Goal: Information Seeking & Learning: Learn about a topic

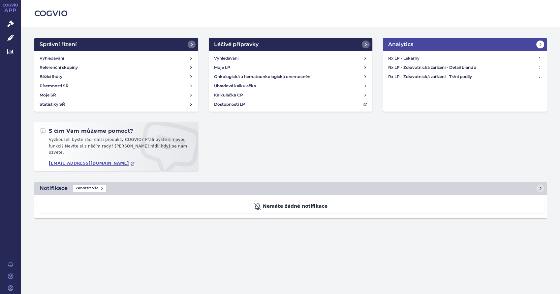
click at [541, 42] on icon at bounding box center [539, 44] width 5 height 5
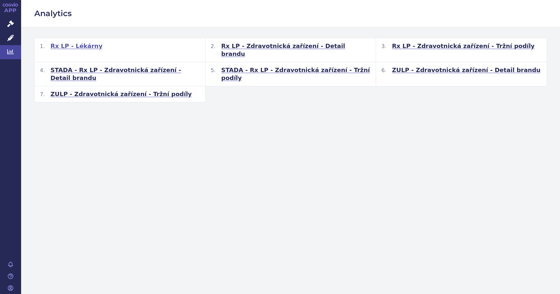
click at [74, 47] on span "Rx LP - Lékárny" at bounding box center [76, 46] width 52 height 8
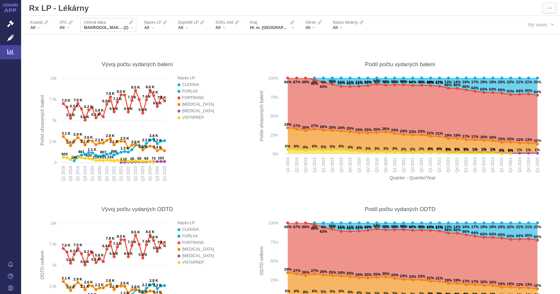
click at [133, 28] on div "Účinná látka MAKROGOL, MAKROGOL, KOMBINACE (2)" at bounding box center [108, 25] width 56 height 14
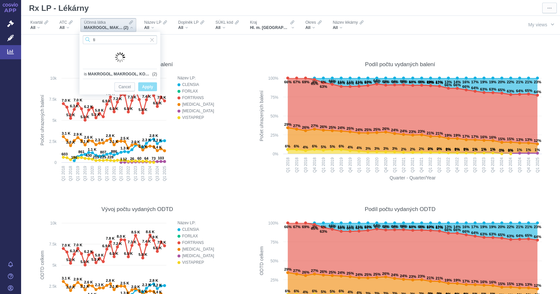
type input "t"
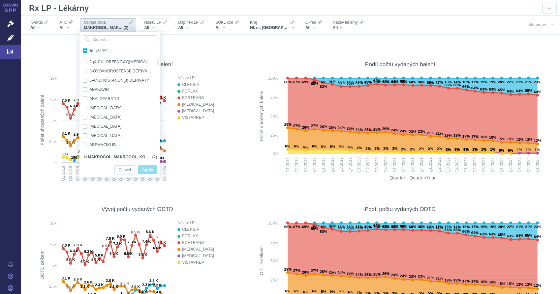
click at [156, 27] on div "All" at bounding box center [155, 27] width 23 height 5
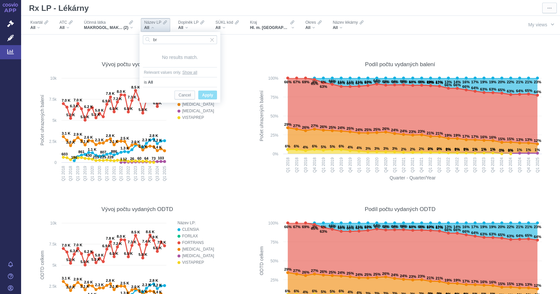
type input "b"
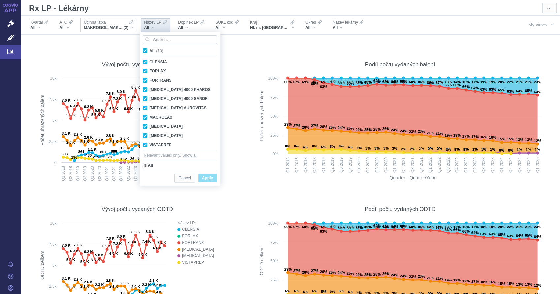
click at [133, 28] on div "MAKROGOL, MAKROGOL, KOMBINACE (2)" at bounding box center [108, 27] width 49 height 5
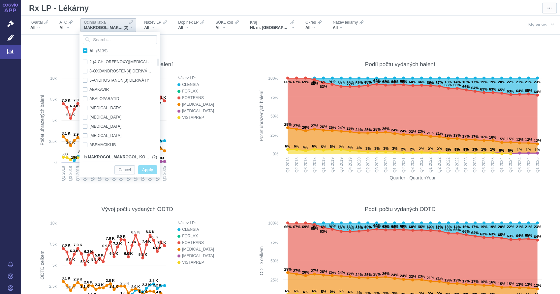
click at [89, 50] on span "All (6139)" at bounding box center [98, 51] width 18 height 5
click at [89, 50] on input "All (6139)" at bounding box center [91, 49] width 4 height 4
checkbox input "true"
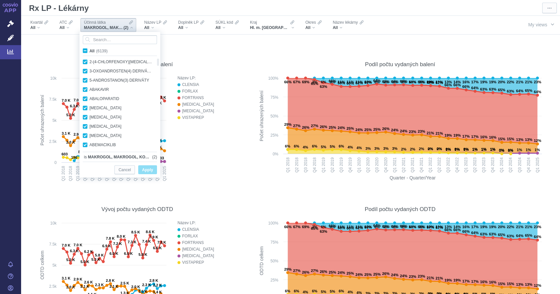
checkbox input "true"
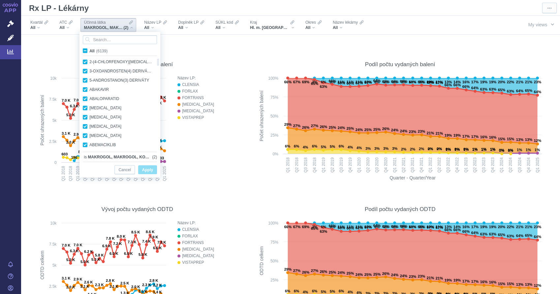
checkbox input "true"
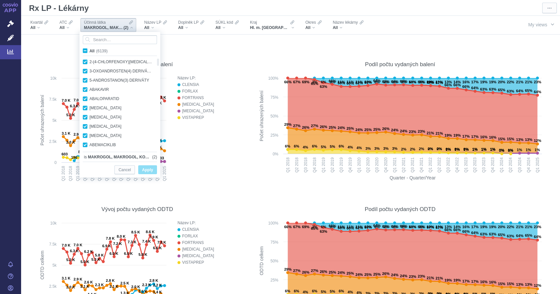
checkbox input "true"
click at [89, 50] on span "All (6139)" at bounding box center [98, 51] width 18 height 5
click at [89, 50] on input "All (6139)" at bounding box center [91, 49] width 4 height 4
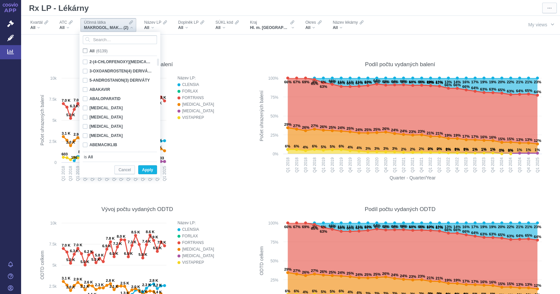
checkbox input "false"
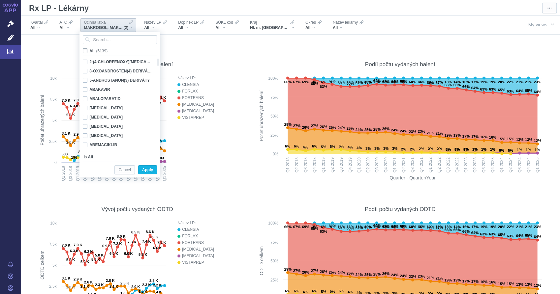
checkbox input "false"
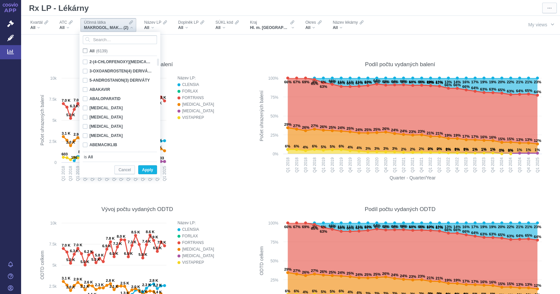
checkbox input "false"
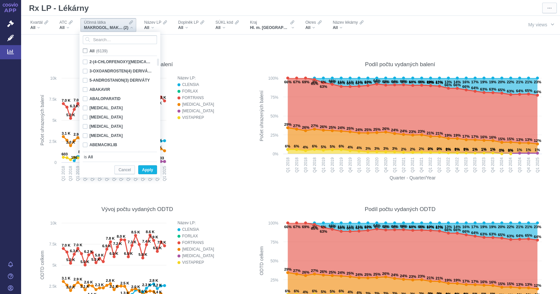
checkbox input "false"
click at [103, 39] on input "Search attribute values" at bounding box center [120, 39] width 74 height 9
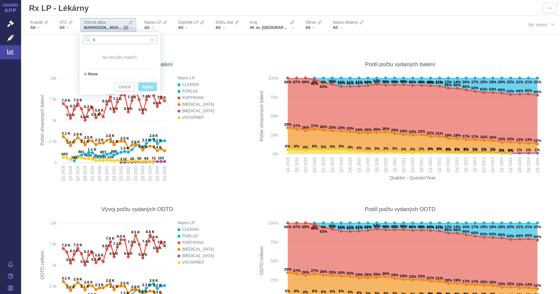
type input "t"
type input "tikagr"
click at [86, 60] on div "TIKAGRELOR Only" at bounding box center [119, 61] width 81 height 9
checkbox input "true"
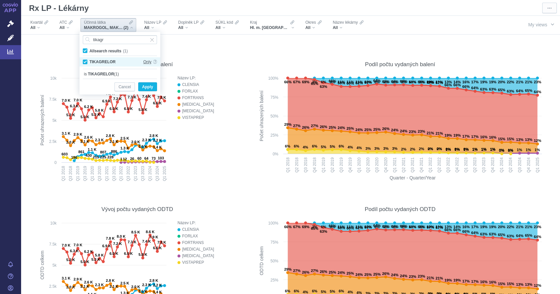
click at [148, 62] on span "Only" at bounding box center [147, 61] width 8 height 9
click at [149, 61] on span "Only" at bounding box center [147, 61] width 8 height 9
drag, startPoint x: 149, startPoint y: 61, endPoint x: 149, endPoint y: 86, distance: 25.4
click at [149, 86] on span "Apply" at bounding box center [147, 87] width 11 height 8
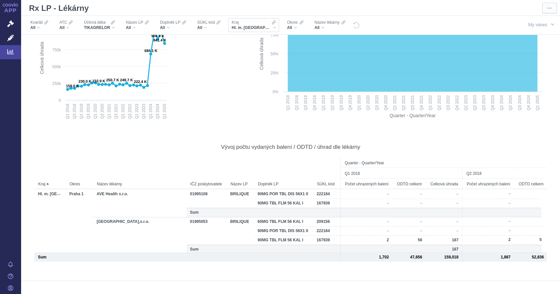
click at [256, 26] on div "Hl. m. [GEOGRAPHIC_DATA]" at bounding box center [253, 27] width 44 height 5
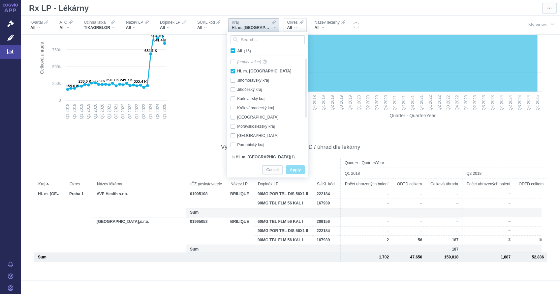
click at [287, 28] on div "All" at bounding box center [295, 27] width 16 height 5
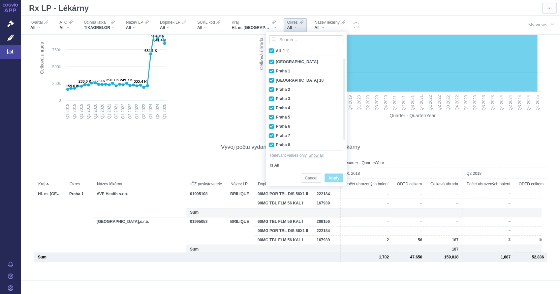
click at [276, 50] on span "All (11)" at bounding box center [283, 51] width 14 height 5
click at [276, 50] on input "All (11)" at bounding box center [278, 49] width 4 height 4
checkbox input "false"
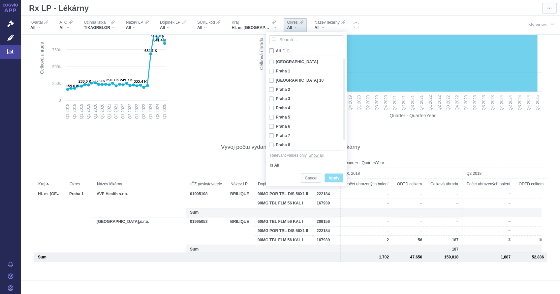
checkbox input "false"
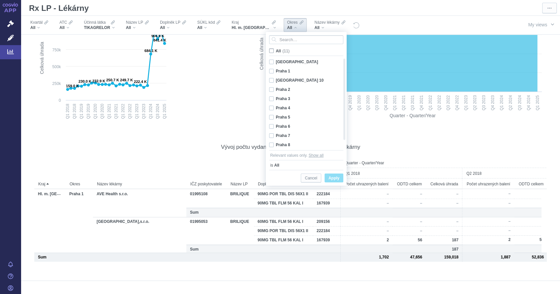
checkbox input "false"
click at [272, 108] on div "Praha 4 Only" at bounding box center [304, 107] width 76 height 9
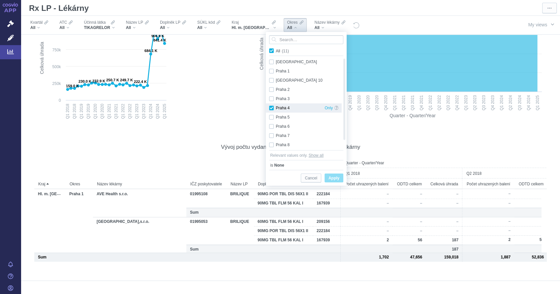
checkbox input "true"
click at [331, 180] on span "Apply" at bounding box center [333, 178] width 11 height 8
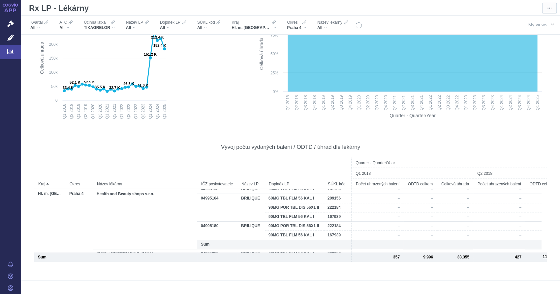
click at [549, 24] on span "button" at bounding box center [551, 24] width 5 height 5
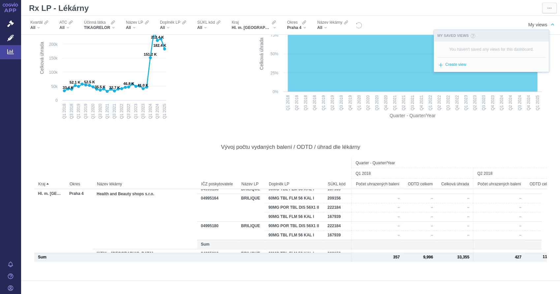
click at [388, 25] on div at bounding box center [433, 25] width 143 height 18
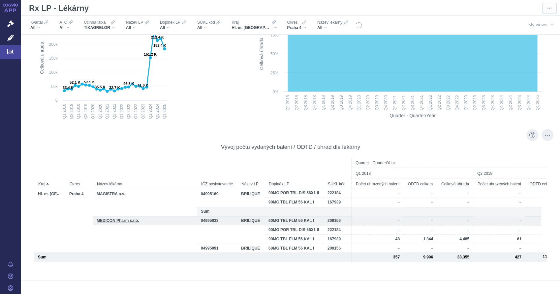
click at [130, 220] on span "MEDICON Pharm s.r.o." at bounding box center [118, 220] width 43 height 5
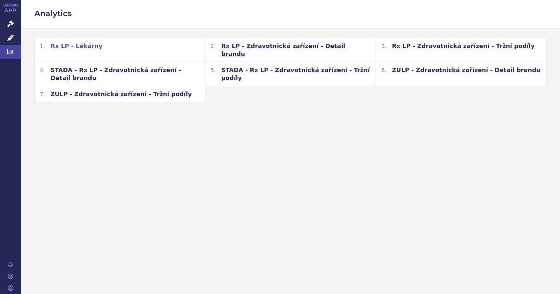
click at [83, 47] on span "Rx LP - Lékárny" at bounding box center [76, 46] width 52 height 8
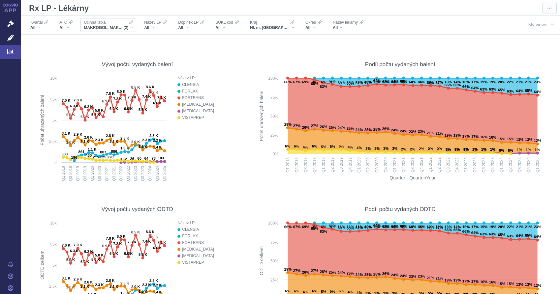
click at [132, 24] on icon at bounding box center [131, 22] width 4 height 5
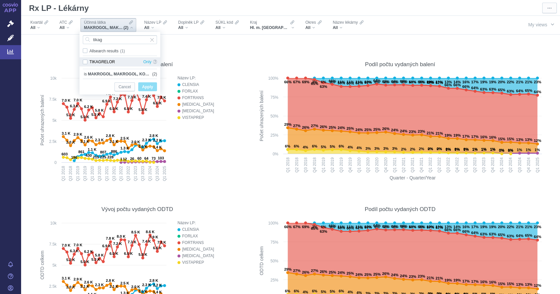
type input "tikag"
click at [85, 63] on div "TIKAGRELOR Only" at bounding box center [119, 61] width 81 height 9
checkbox input "true"
click at [146, 61] on span "Only" at bounding box center [147, 61] width 8 height 9
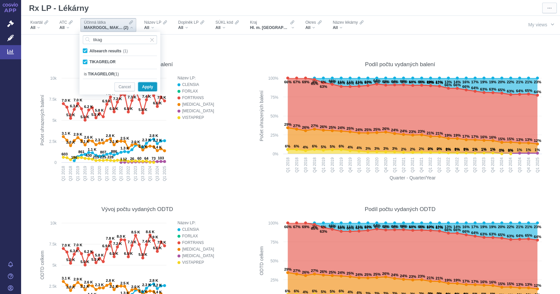
click at [151, 87] on span "Apply" at bounding box center [147, 87] width 11 height 8
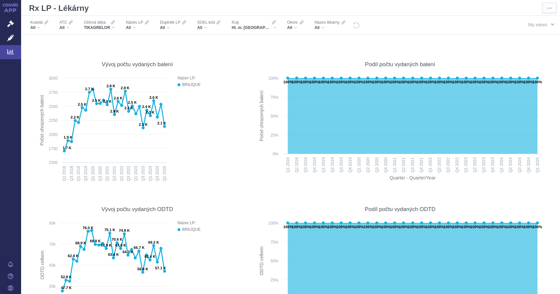
click at [543, 26] on button "My views" at bounding box center [540, 24] width 38 height 13
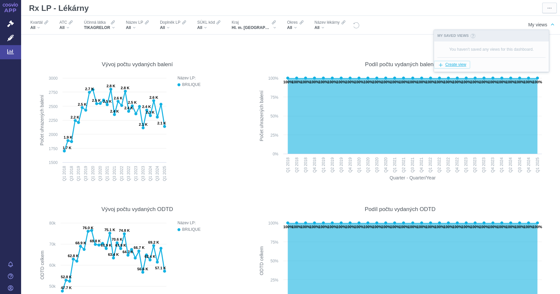
click at [460, 65] on span "Create view" at bounding box center [455, 65] width 21 height 8
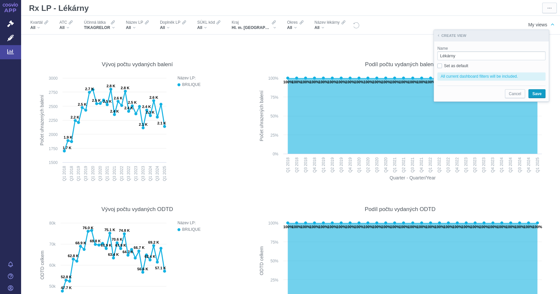
type input "Lékárny"
click at [536, 94] on span "Save" at bounding box center [536, 94] width 9 height 8
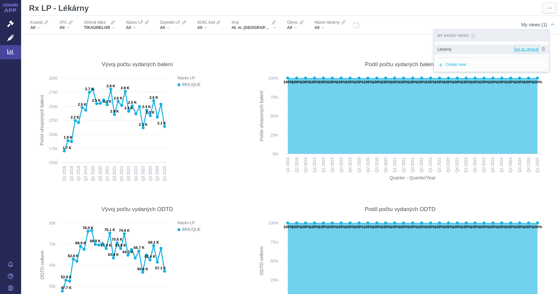
click at [526, 49] on span "Set as default" at bounding box center [526, 49] width 24 height 5
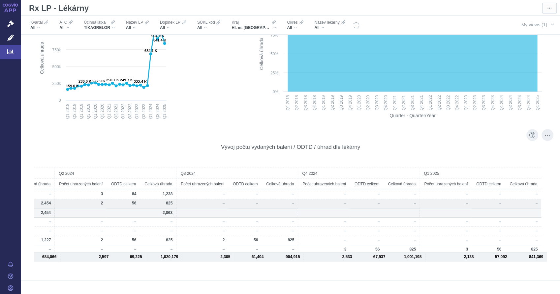
scroll to position [73, 0]
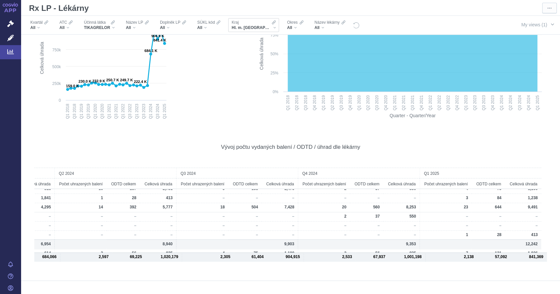
click at [258, 29] on div "Hl. m. [GEOGRAPHIC_DATA]" at bounding box center [253, 27] width 44 height 5
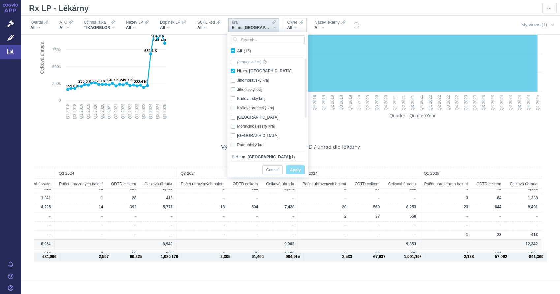
click at [287, 27] on span "All" at bounding box center [289, 27] width 5 height 5
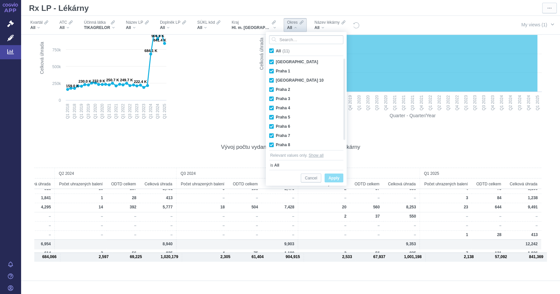
click at [276, 49] on span "All (11)" at bounding box center [283, 51] width 14 height 5
click at [276, 48] on input "All (11)" at bounding box center [278, 49] width 4 height 4
checkbox input "false"
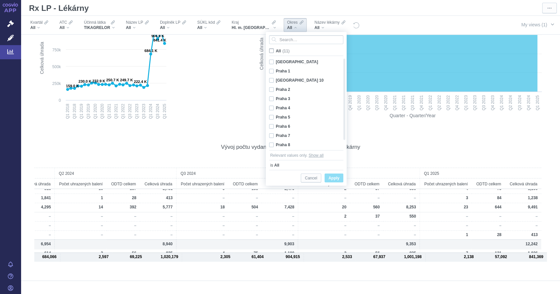
checkbox input "false"
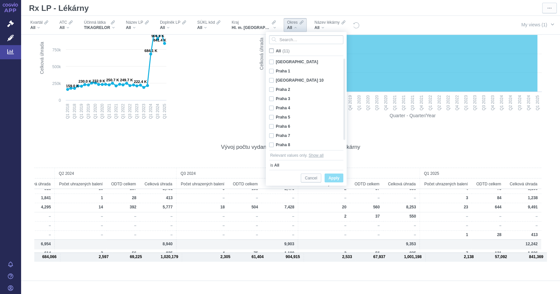
checkbox input "false"
click at [271, 107] on div "Praha 4 Only" at bounding box center [304, 107] width 76 height 9
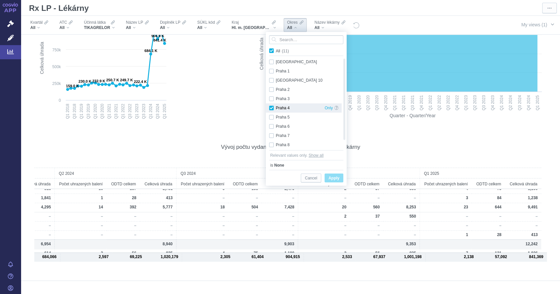
checkbox input "true"
click at [336, 179] on span "Apply" at bounding box center [333, 178] width 11 height 8
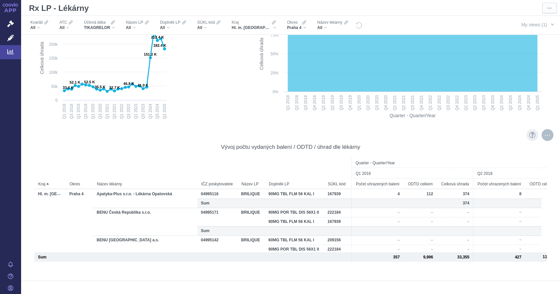
click at [541, 135] on div "More actions" at bounding box center [547, 135] width 12 height 12
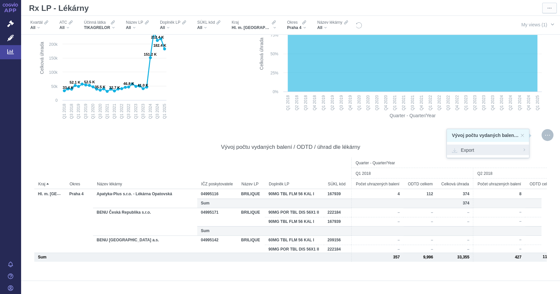
click at [520, 152] on div "Export" at bounding box center [488, 150] width 82 height 11
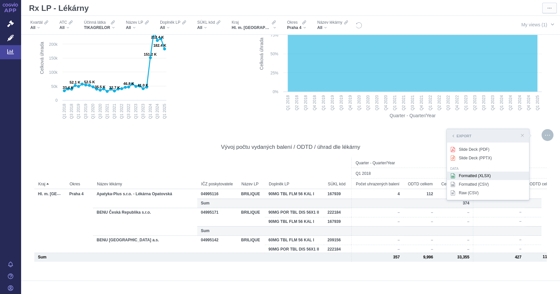
click at [468, 176] on div "Formatted (XLSX)" at bounding box center [488, 176] width 82 height 9
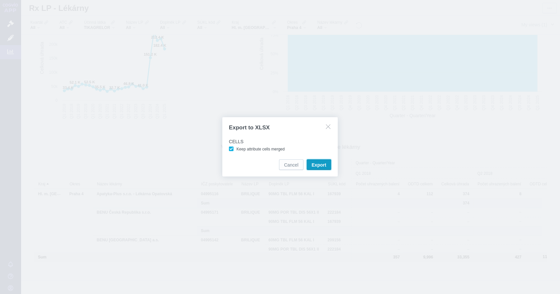
click at [323, 165] on span "Export" at bounding box center [318, 165] width 15 height 7
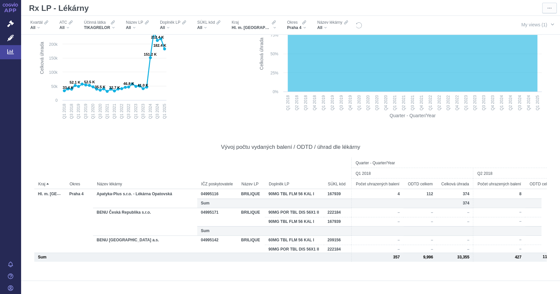
click at [547, 72] on figure "Podíl jednotlivých kompetitorů v úhradách Created with Highcharts 12.1.2 Quarte…" at bounding box center [400, 56] width 307 height 145
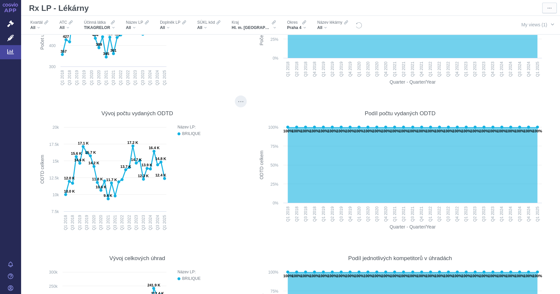
scroll to position [0, 0]
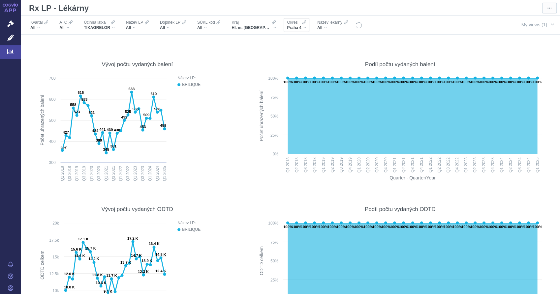
click at [287, 27] on div "Praha 4" at bounding box center [296, 27] width 19 height 5
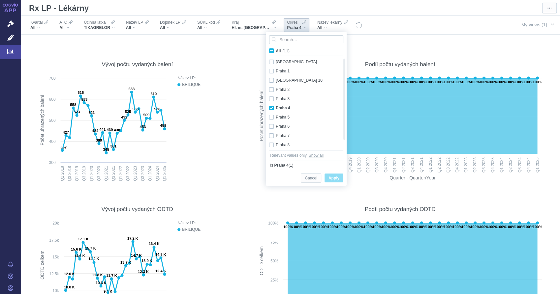
click at [287, 27] on div "Praha 4" at bounding box center [296, 27] width 19 height 5
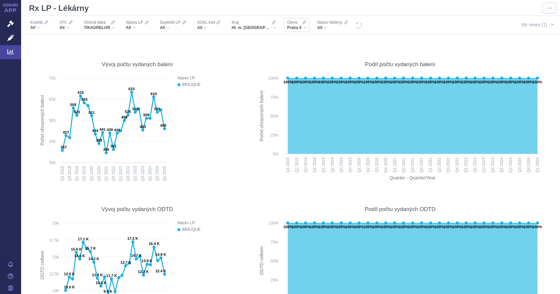
click at [287, 27] on div "Praha 4" at bounding box center [296, 27] width 19 height 5
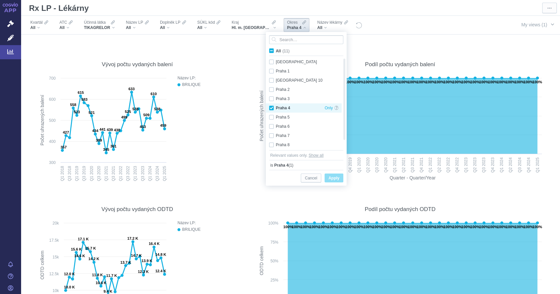
click at [272, 108] on div "Praha 4 Only" at bounding box center [304, 107] width 76 height 9
checkbox input "false"
click at [272, 80] on div "Praha 10 Only" at bounding box center [304, 80] width 76 height 9
checkbox input "true"
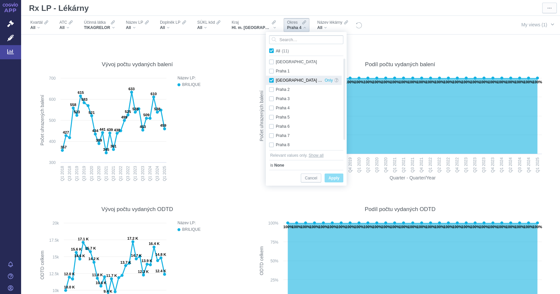
checkbox input "true"
click at [334, 179] on span "Apply" at bounding box center [333, 178] width 11 height 8
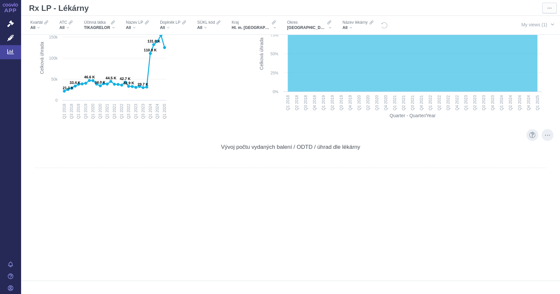
scroll to position [0, 526]
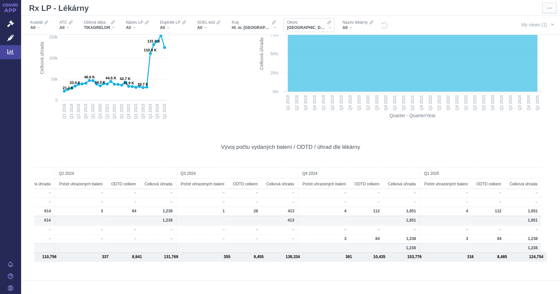
click at [287, 25] on span "Praha 10" at bounding box center [307, 27] width 40 height 5
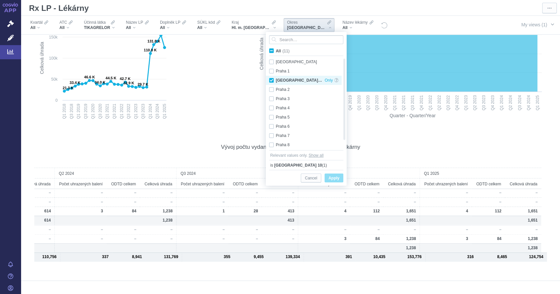
click at [272, 78] on div "Praha 10 Only" at bounding box center [304, 80] width 76 height 9
checkbox input "false"
click at [253, 27] on span "Hl. m. [GEOGRAPHIC_DATA]" at bounding box center [251, 27] width 40 height 5
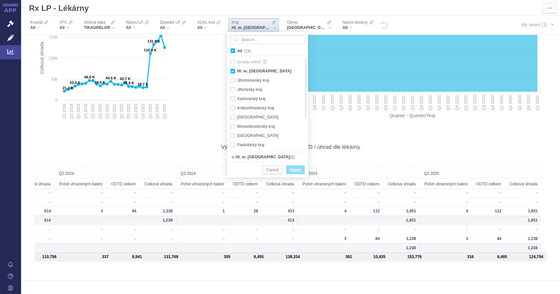
click at [237, 49] on span "All (15)" at bounding box center [244, 51] width 14 height 5
click at [237, 49] on input "All (15)" at bounding box center [239, 49] width 4 height 4
checkbox input "true"
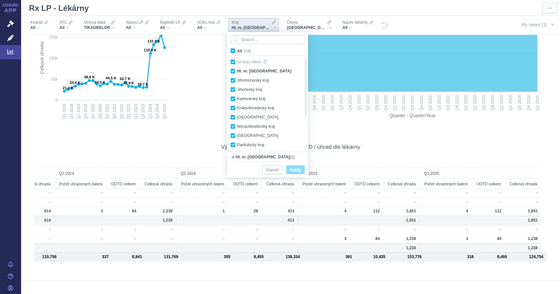
checkbox input "true"
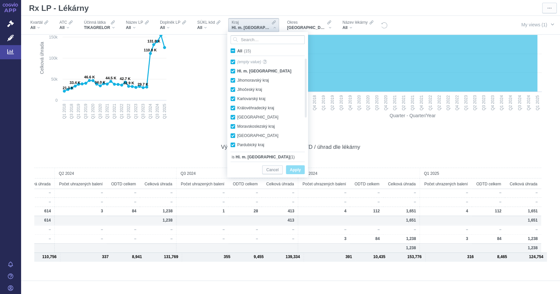
checkbox input "true"
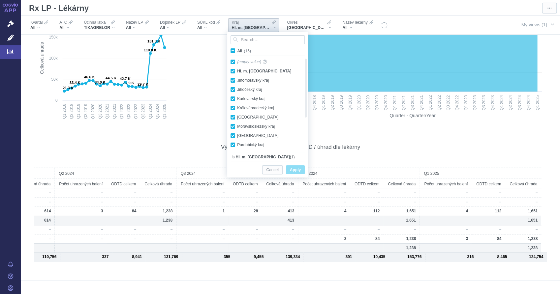
checkbox input "true"
click at [237, 50] on span "All (15)" at bounding box center [244, 51] width 14 height 5
click at [237, 50] on input "All (15)" at bounding box center [239, 49] width 4 height 4
checkbox input "false"
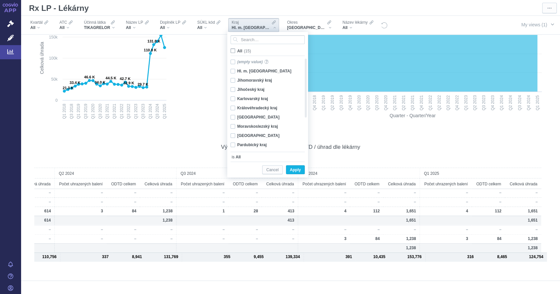
checkbox input "false"
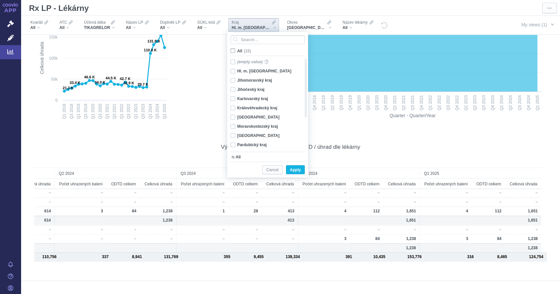
checkbox input "false"
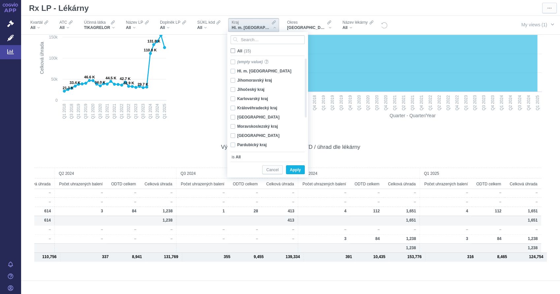
checkbox input "false"
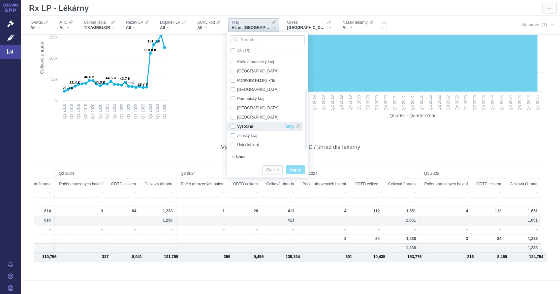
click at [231, 125] on div "Vysočina Only" at bounding box center [265, 126] width 76 height 9
checkbox input "true"
click at [295, 169] on span "Apply" at bounding box center [295, 170] width 11 height 8
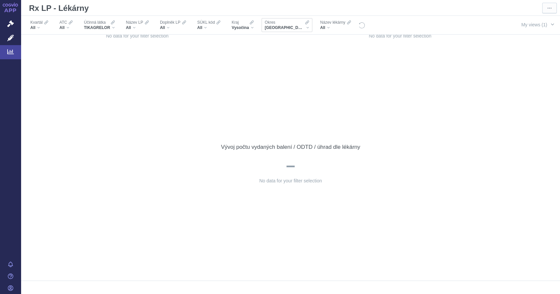
click at [279, 23] on div "Okres" at bounding box center [287, 22] width 44 height 5
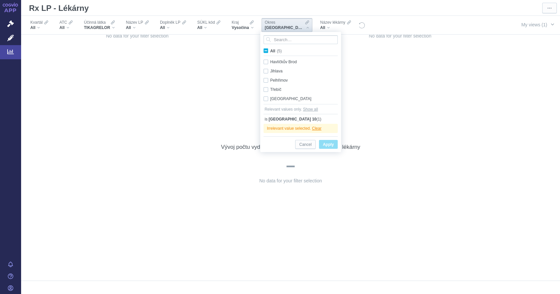
click at [270, 49] on span "All (5)" at bounding box center [276, 51] width 12 height 5
click at [270, 49] on input "All (5)" at bounding box center [272, 49] width 4 height 4
checkbox input "true"
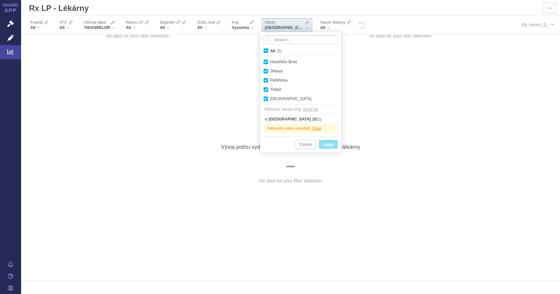
checkbox input "true"
drag, startPoint x: 330, startPoint y: 145, endPoint x: 326, endPoint y: 144, distance: 3.4
click at [329, 145] on span "Apply" at bounding box center [328, 145] width 11 height 8
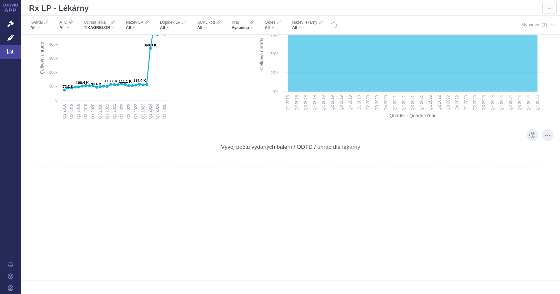
scroll to position [0, 3324]
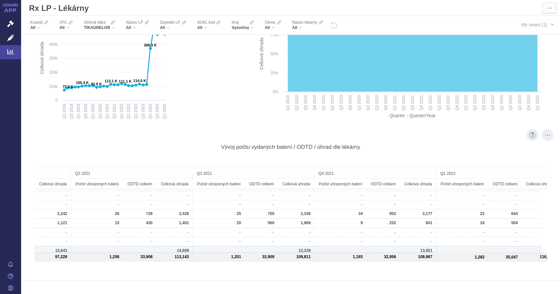
scroll to position [0, 419]
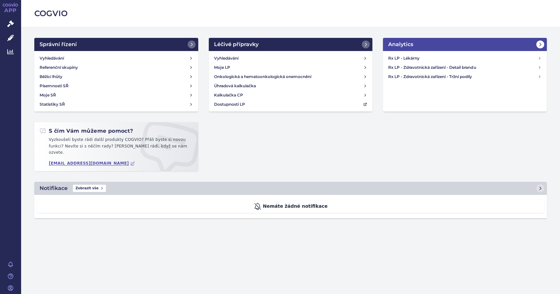
click at [541, 42] on icon at bounding box center [539, 44] width 5 height 5
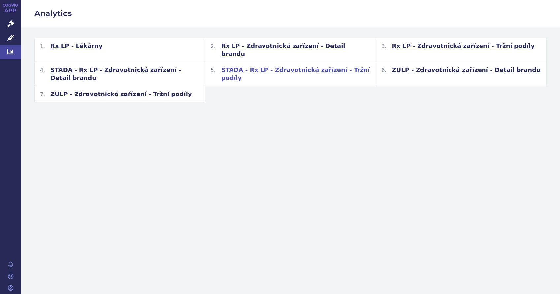
click at [269, 66] on span "STADA - Rx LP - Zdravotnická zařízení - Tržní podíly" at bounding box center [295, 74] width 149 height 16
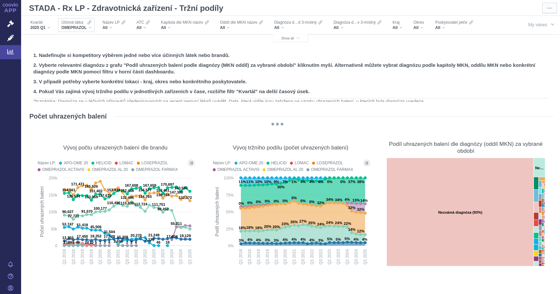
click at [92, 30] on div "Účinná látka OMEPRAZOL" at bounding box center [76, 25] width 37 height 14
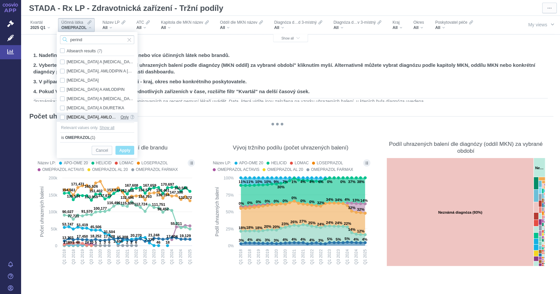
type input "perind"
click at [125, 118] on span "Only" at bounding box center [124, 117] width 8 height 9
checkbox input "true"
click at [129, 151] on span "Apply" at bounding box center [124, 151] width 11 height 8
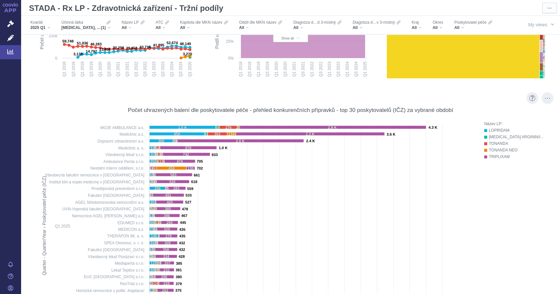
scroll to position [220, 0]
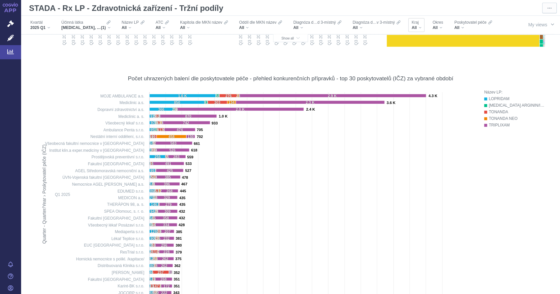
click at [420, 27] on div "All" at bounding box center [416, 27] width 10 height 5
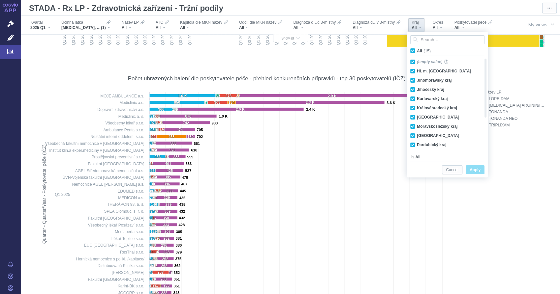
click at [417, 50] on span "All (15)" at bounding box center [424, 51] width 14 height 5
click at [417, 50] on input "All (15)" at bounding box center [419, 49] width 4 height 4
checkbox input "false"
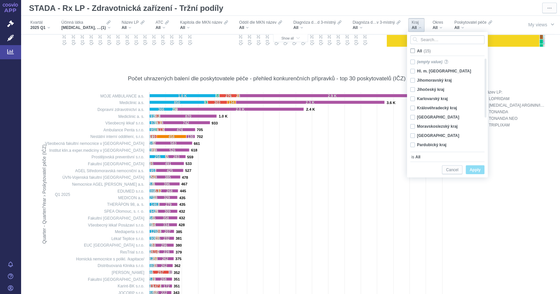
checkbox input "false"
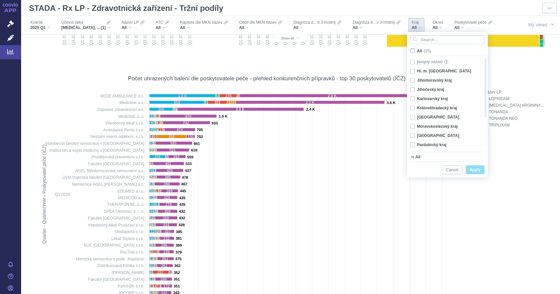
checkbox input "false"
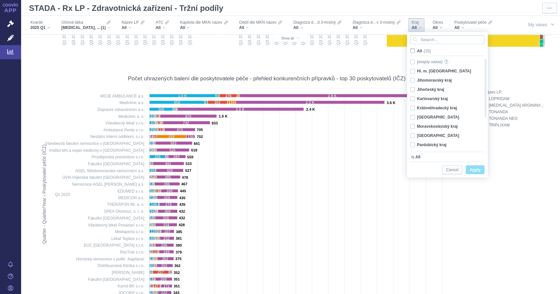
checkbox input "false"
click at [416, 134] on div "Vysočina Only" at bounding box center [445, 136] width 76 height 9
checkbox input "true"
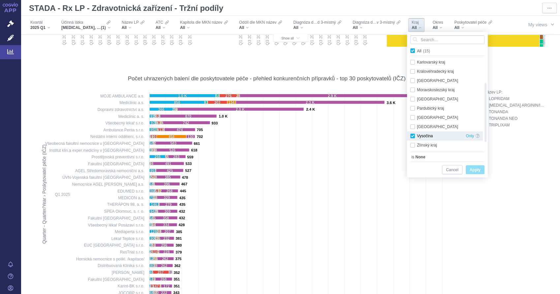
checkbox input "true"
click at [412, 91] on div "Jihočeský kraj Only" at bounding box center [445, 89] width 76 height 9
checkbox input "true"
click at [477, 168] on span "Apply" at bounding box center [474, 170] width 11 height 8
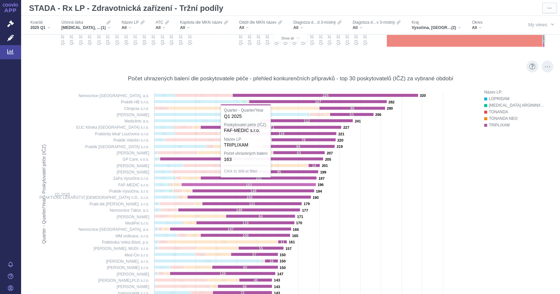
scroll to position [256, 0]
